Goal: Task Accomplishment & Management: Manage account settings

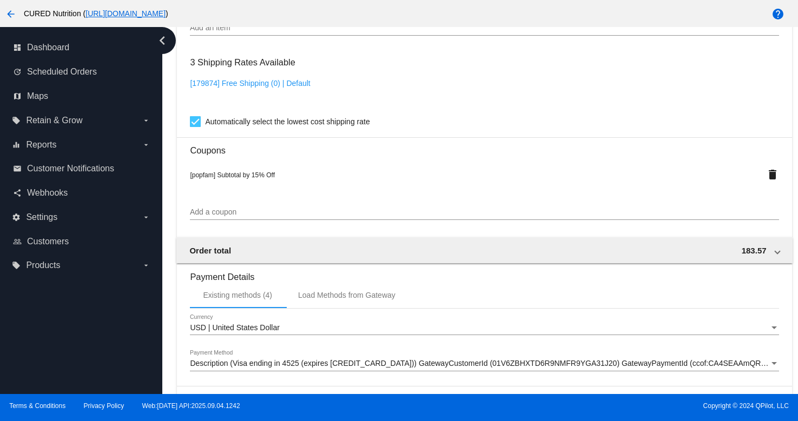
scroll to position [1081, 0]
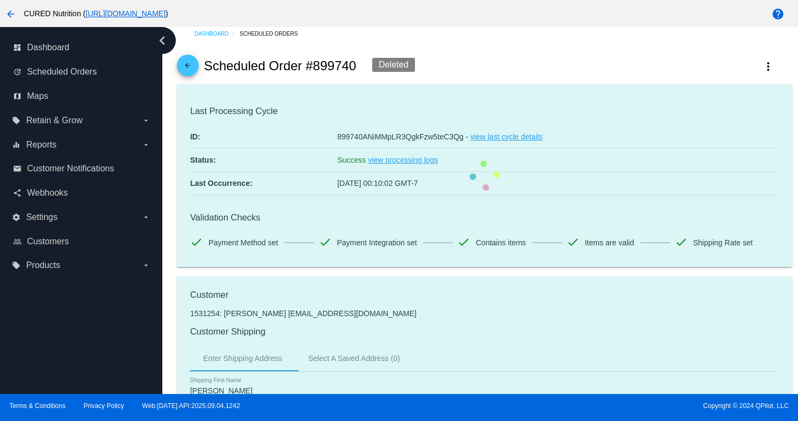
scroll to position [0, 0]
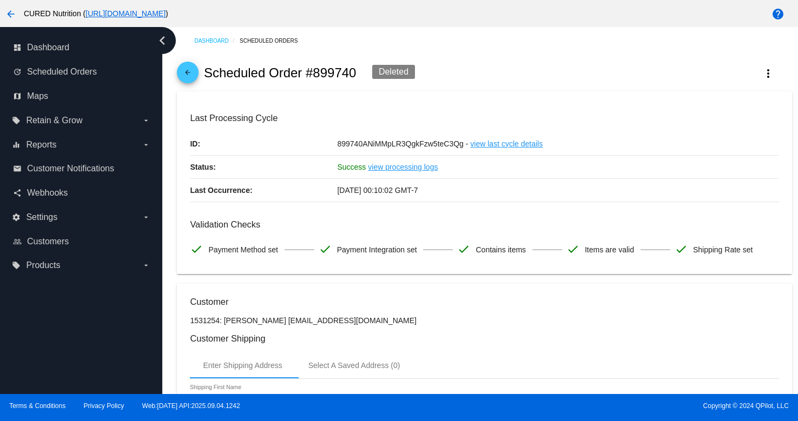
click at [189, 82] on mat-icon "arrow_back" at bounding box center [187, 75] width 13 height 13
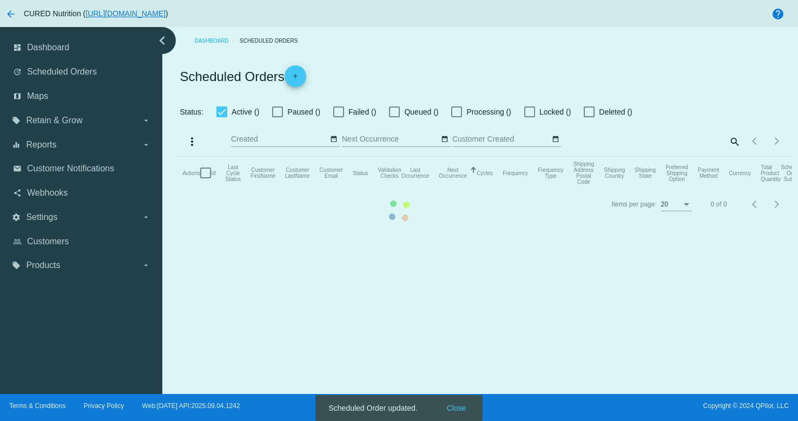
checkbox input "true"
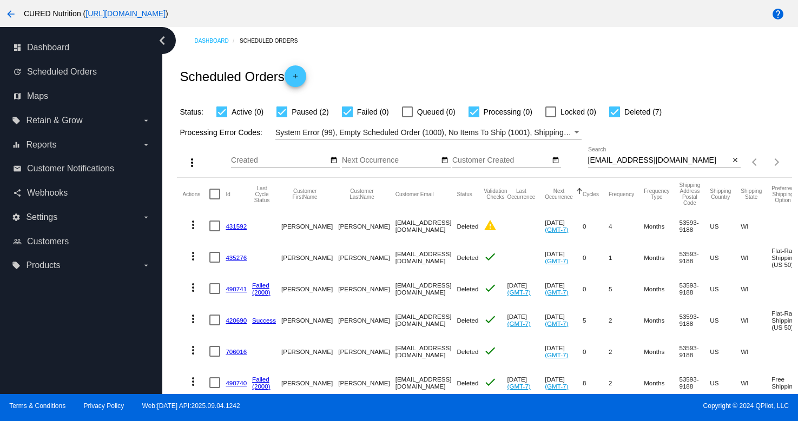
click at [628, 153] on div "[EMAIL_ADDRESS][DOMAIN_NAME] Search" at bounding box center [659, 157] width 142 height 21
click at [625, 161] on input "[EMAIL_ADDRESS][DOMAIN_NAME]" at bounding box center [659, 160] width 142 height 9
paste input "[PERSON_NAME][EMAIL_ADDRESS][PERSON_NAME]"
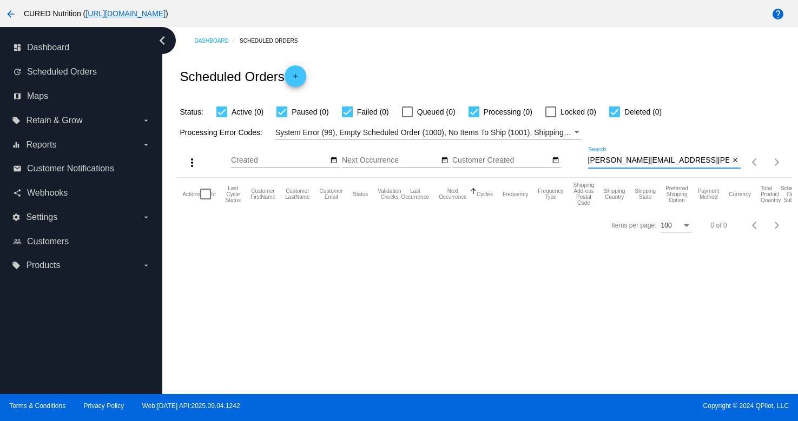
type input "[PERSON_NAME][EMAIL_ADDRESS][PERSON_NAME][DOMAIN_NAME]"
